Goal: Information Seeking & Learning: Learn about a topic

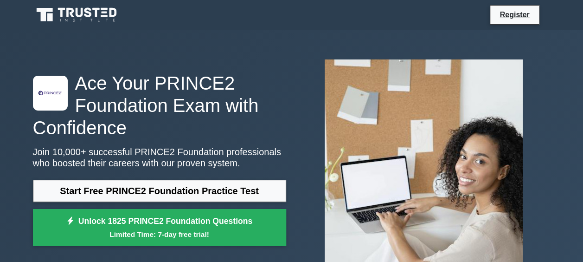
click at [170, 180] on link "Start Free PRINCE2 Foundation Practice Test" at bounding box center [159, 191] width 253 height 22
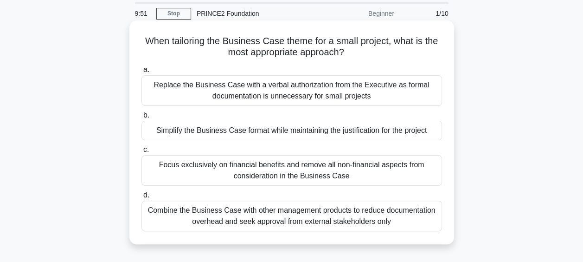
scroll to position [46, 0]
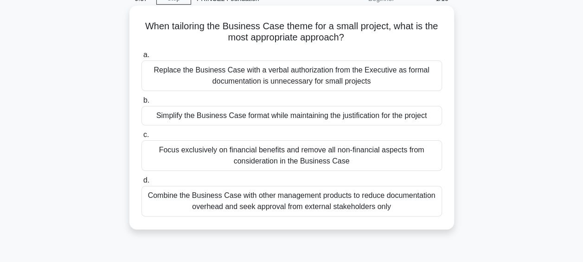
click at [251, 115] on div "Simplify the Business Case format while maintaining the justification for the p…" at bounding box center [291, 115] width 301 height 19
click at [141, 103] on input "b. Simplify the Business Case format while maintaining the justification for th…" at bounding box center [141, 100] width 0 height 6
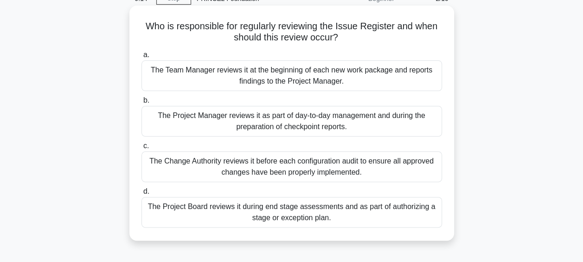
click at [320, 122] on div "The Project Manager reviews it as part of day-to-day management and during the …" at bounding box center [291, 121] width 301 height 31
click at [141, 103] on input "b. The Project Manager reviews it as part of day-to-day management and during t…" at bounding box center [141, 100] width 0 height 6
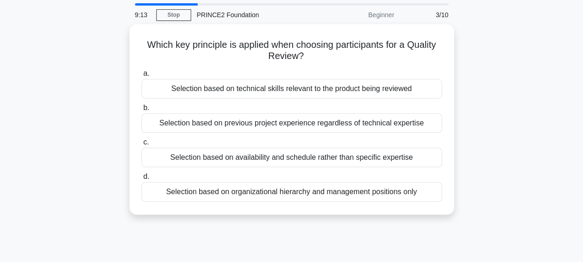
scroll to position [0, 0]
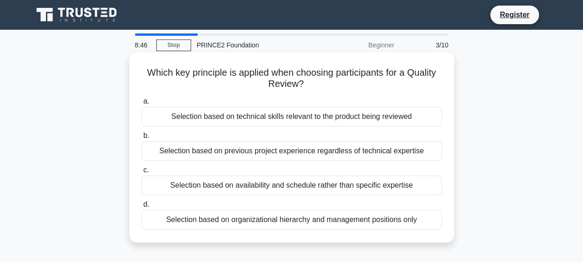
click at [296, 113] on div "Selection based on technical skills relevant to the product being reviewed" at bounding box center [291, 116] width 301 height 19
click at [141, 104] on input "a. Selection based on technical skills relevant to the product being reviewed" at bounding box center [141, 101] width 0 height 6
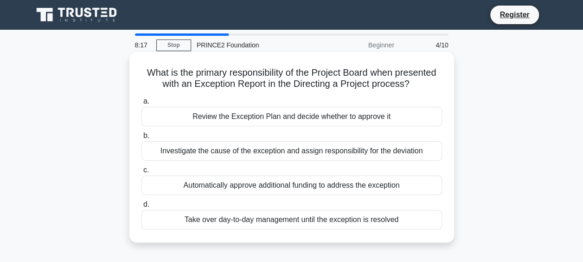
click at [286, 118] on div "Review the Exception Plan and decide whether to approve it" at bounding box center [291, 116] width 301 height 19
click at [141, 104] on input "a. Review the Exception Plan and decide whether to approve it" at bounding box center [141, 101] width 0 height 6
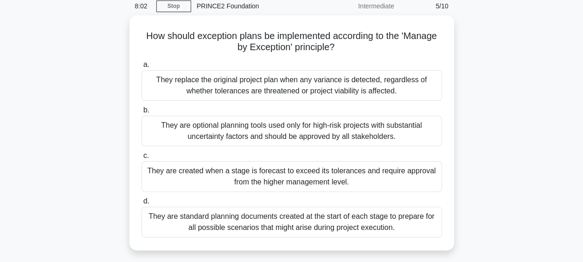
scroll to position [40, 0]
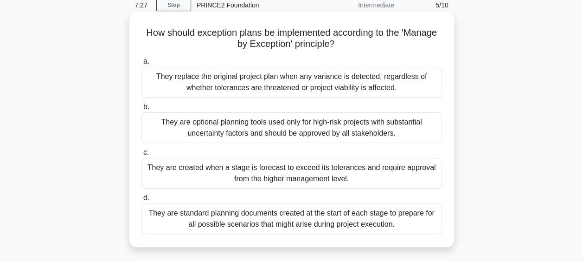
click at [270, 173] on div "They are created when a stage is forecast to exceed its tolerances and require …" at bounding box center [291, 173] width 301 height 31
click at [141, 155] on input "c. They are created when a stage is forecast to exceed its tolerances and requi…" at bounding box center [141, 152] width 0 height 6
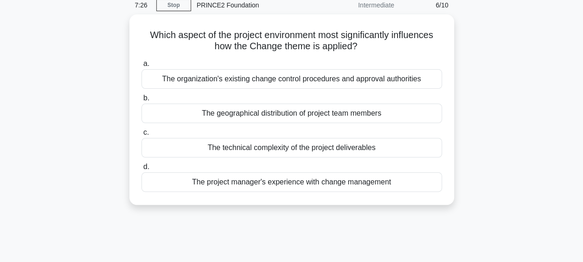
scroll to position [0, 0]
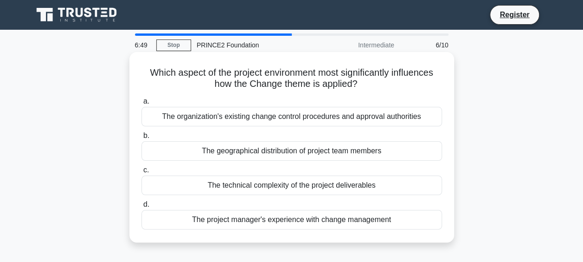
click at [276, 118] on div "The organization's existing change control procedures and approval authorities" at bounding box center [291, 116] width 301 height 19
click at [141, 104] on input "a. The organization's existing change control procedures and approval authoriti…" at bounding box center [141, 101] width 0 height 6
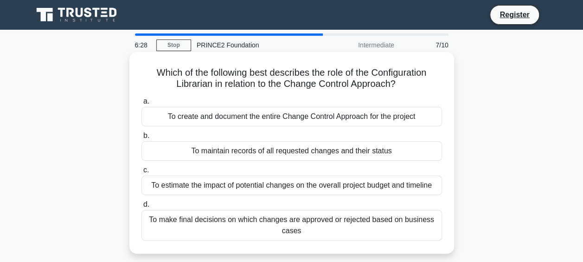
click at [265, 156] on div "To maintain records of all requested changes and their status" at bounding box center [291, 150] width 301 height 19
click at [141, 139] on input "b. To maintain records of all requested changes and their status" at bounding box center [141, 136] width 0 height 6
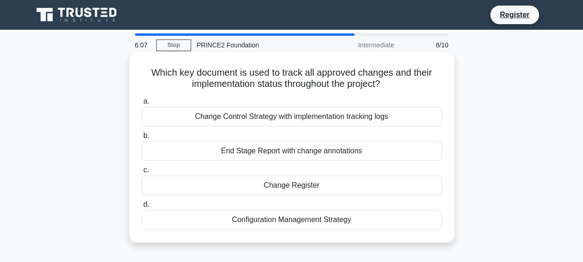
click at [311, 186] on div "Change Register" at bounding box center [291, 184] width 301 height 19
click at [141, 173] on input "c. Change Register" at bounding box center [141, 170] width 0 height 6
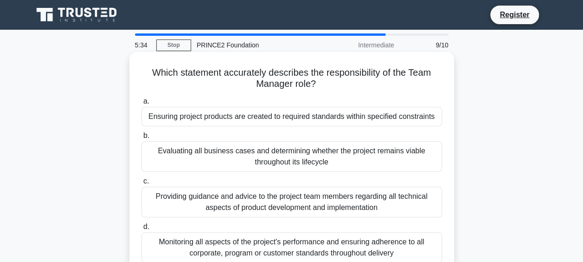
click at [306, 116] on div "Ensuring project products are created to required standards within specified co…" at bounding box center [291, 116] width 301 height 19
click at [141, 104] on input "a. Ensuring project products are created to required standards within specified…" at bounding box center [141, 101] width 0 height 6
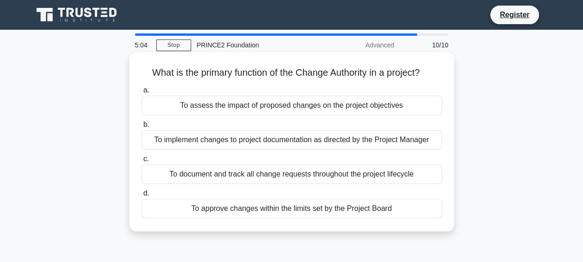
click at [275, 109] on div "To assess the impact of proposed changes on the project objectives" at bounding box center [291, 105] width 301 height 19
click at [141, 93] on input "a. To assess the impact of proposed changes on the project objectives" at bounding box center [141, 90] width 0 height 6
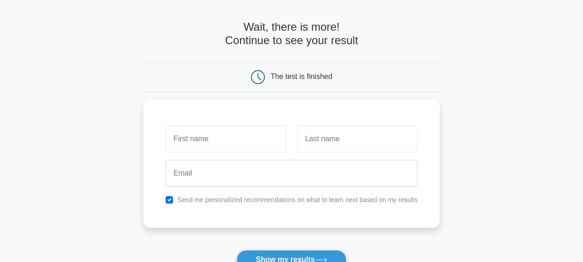
scroll to position [46, 0]
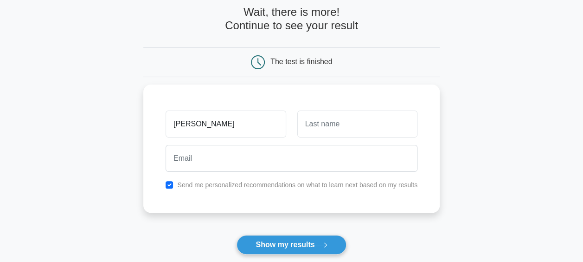
type input "[PERSON_NAME]"
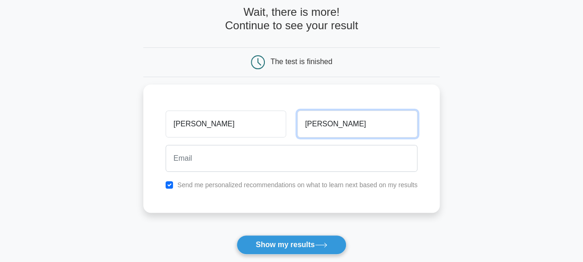
type input "[PERSON_NAME]"
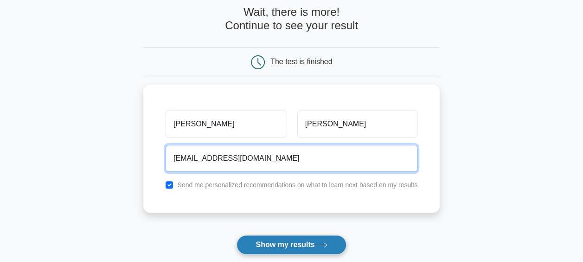
type input "[EMAIL_ADDRESS][DOMAIN_NAME]"
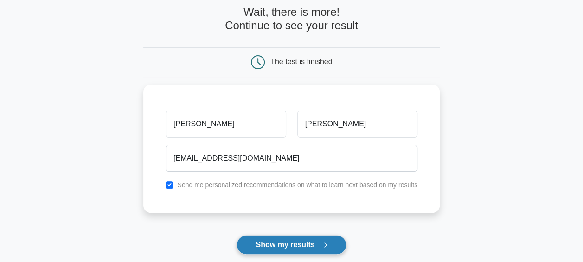
click at [298, 243] on button "Show my results" at bounding box center [291, 244] width 109 height 19
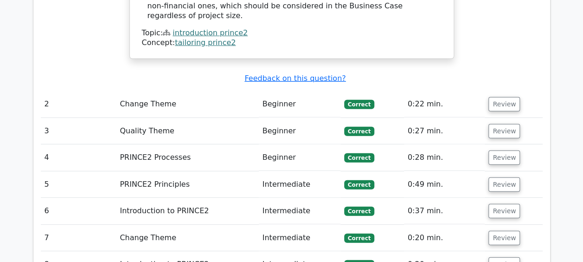
scroll to position [1252, 0]
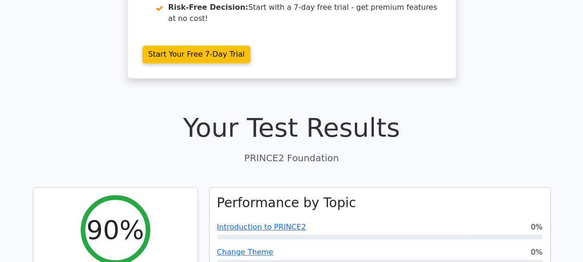
scroll to position [325, 0]
